Goal: Book appointment/travel/reservation

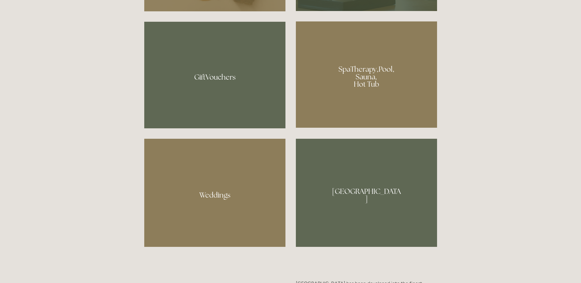
scroll to position [521, 0]
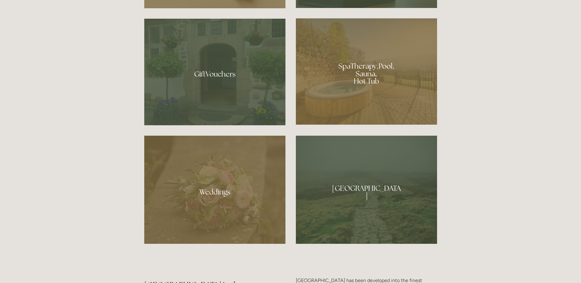
click at [372, 68] on div at bounding box center [366, 71] width 141 height 106
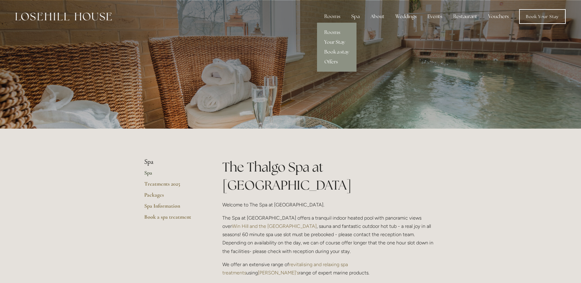
click at [332, 40] on link "Your Stay" at bounding box center [337, 42] width 40 height 10
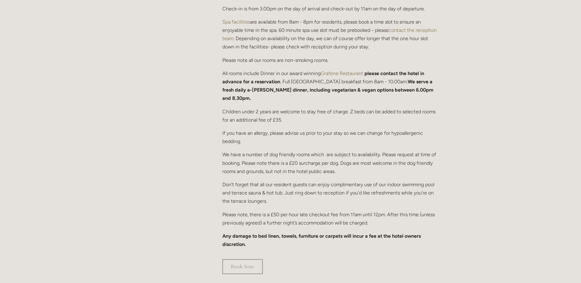
scroll to position [306, 0]
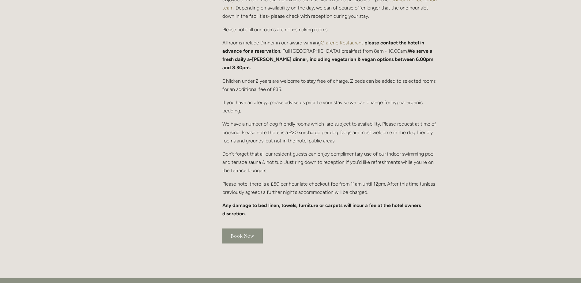
click at [242, 228] on link "Book Now" at bounding box center [242, 235] width 40 height 15
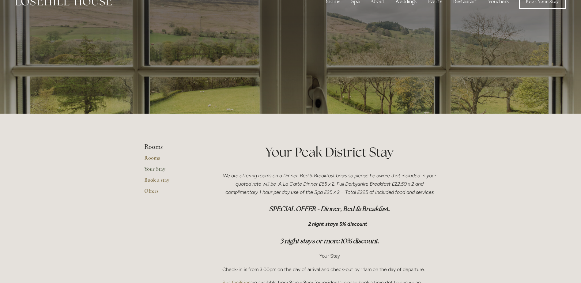
scroll to position [0, 0]
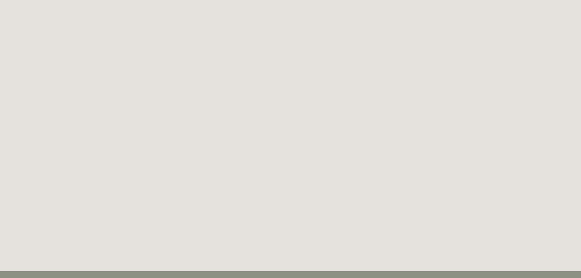
scroll to position [1167, 0]
